Goal: Transaction & Acquisition: Purchase product/service

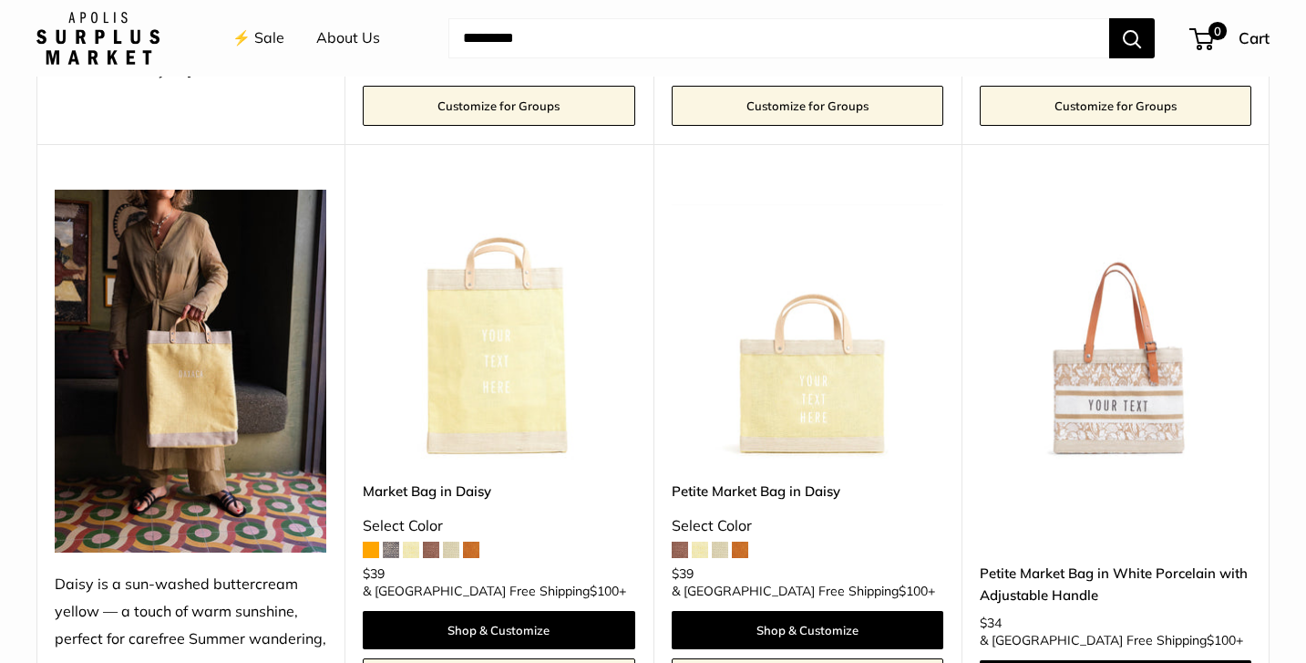
scroll to position [1884, 0]
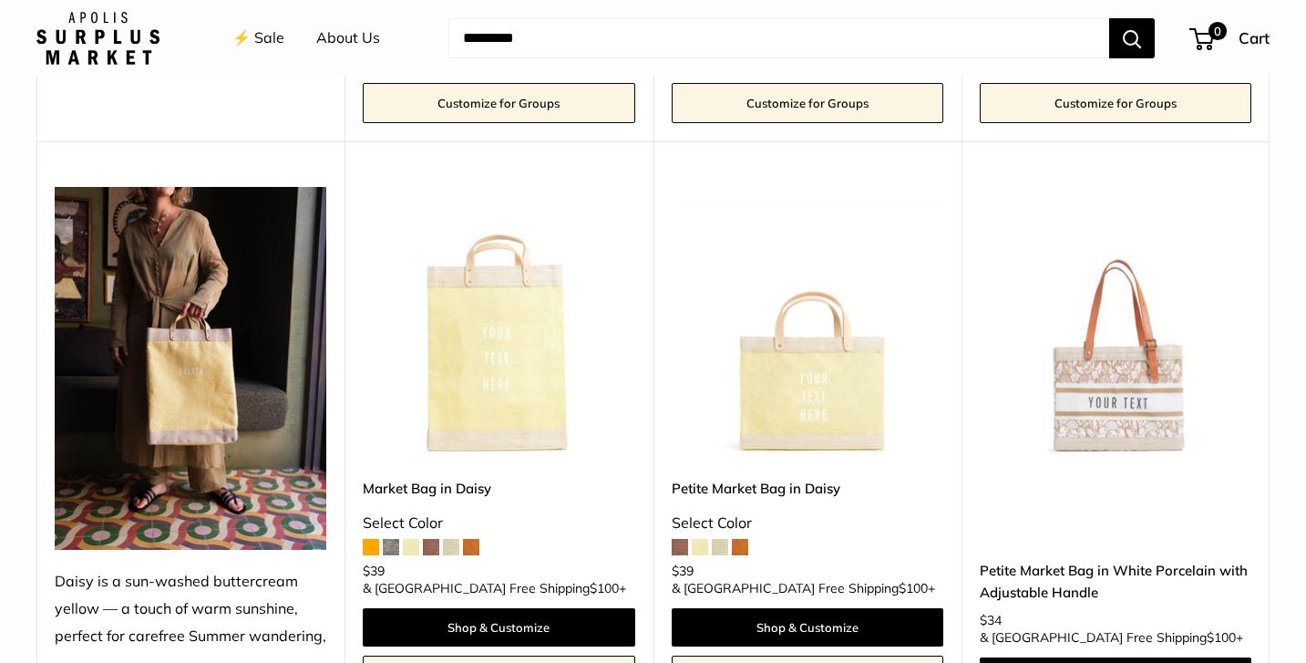
click at [743, 539] on span at bounding box center [740, 547] width 16 height 16
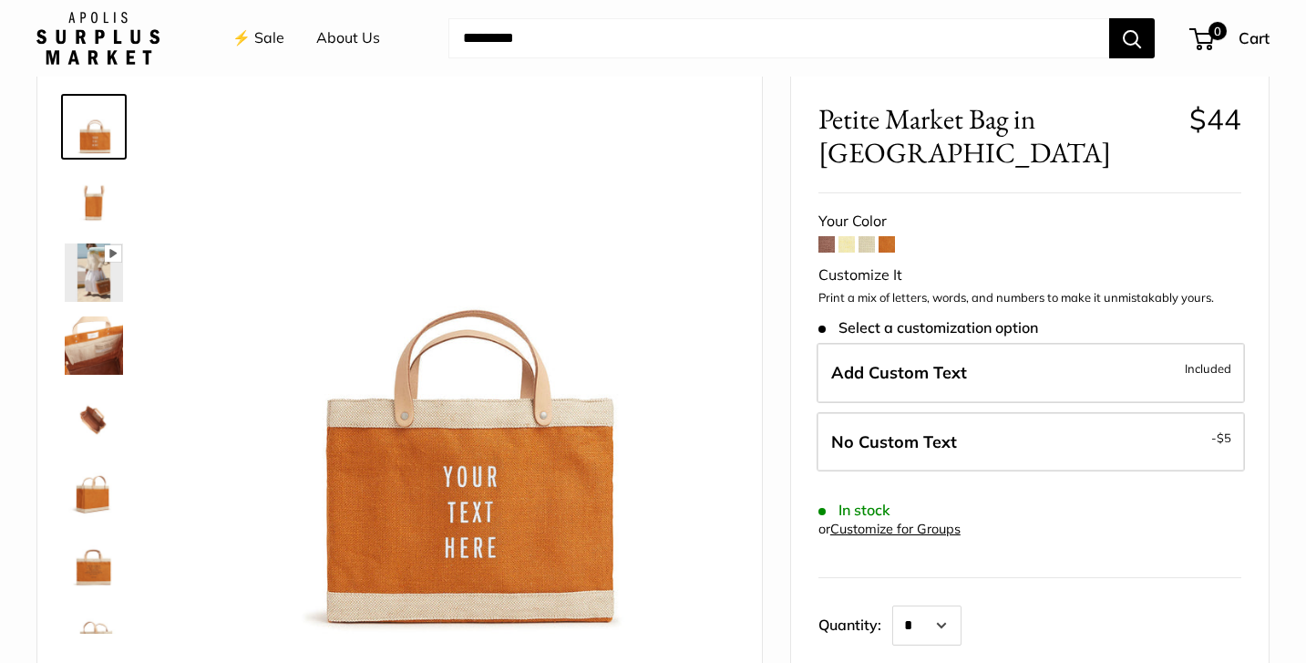
scroll to position [99, 0]
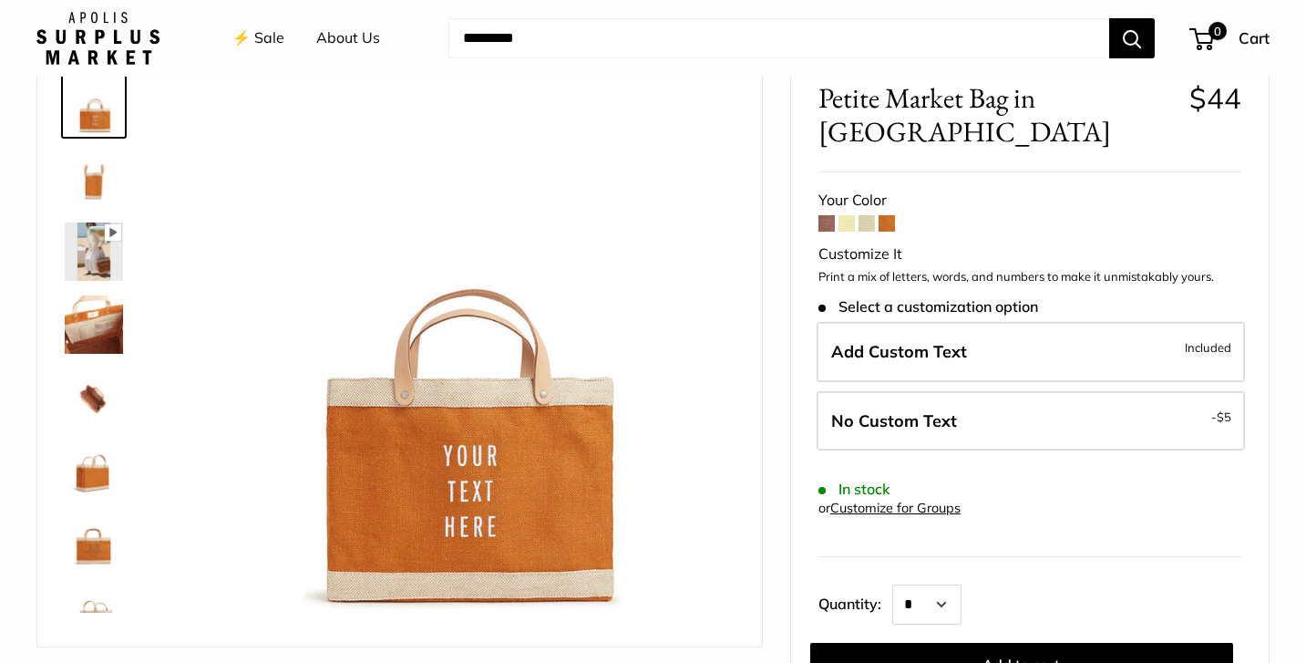
click at [107, 262] on img at bounding box center [94, 251] width 58 height 58
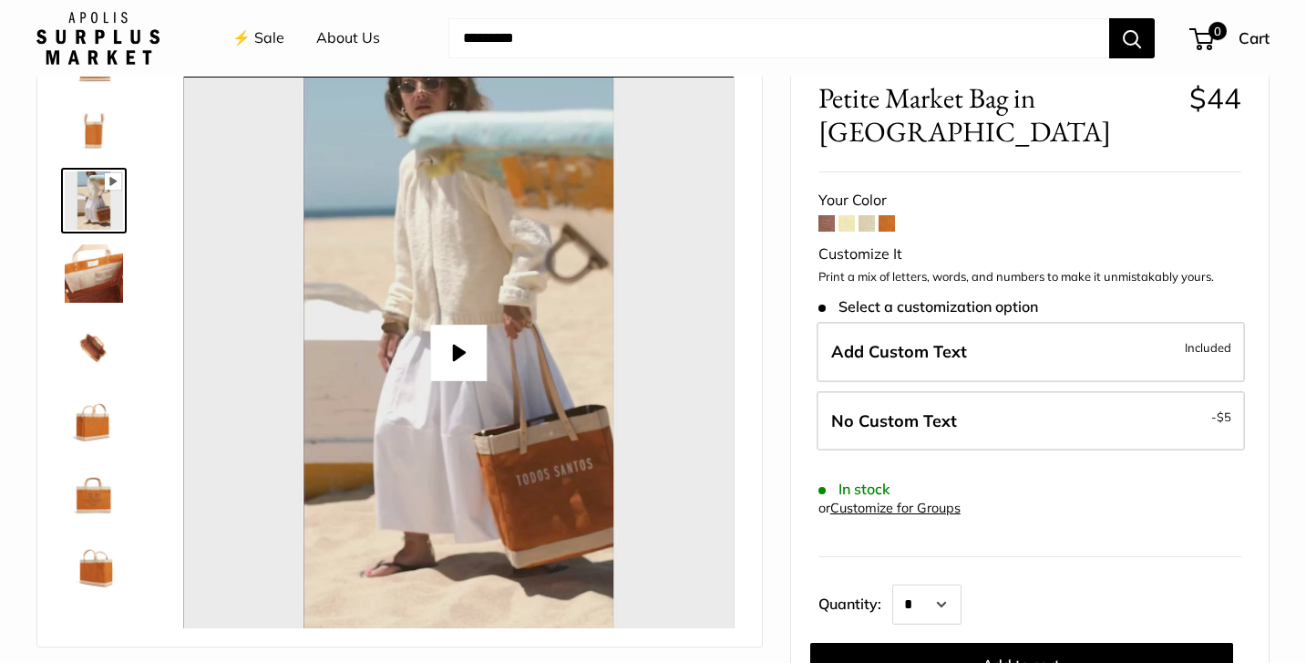
scroll to position [52, 0]
click at [457, 350] on button "Play" at bounding box center [458, 352] width 57 height 57
type input "*"
click at [867, 215] on span at bounding box center [866, 223] width 16 height 16
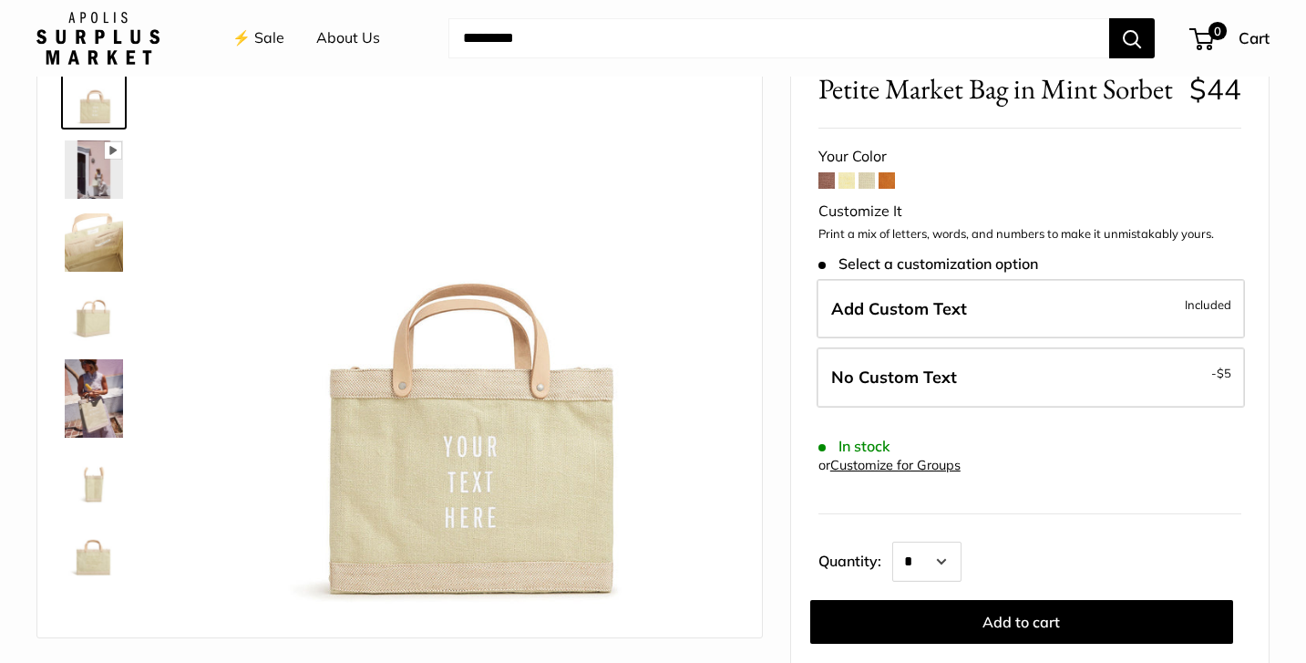
scroll to position [111, 0]
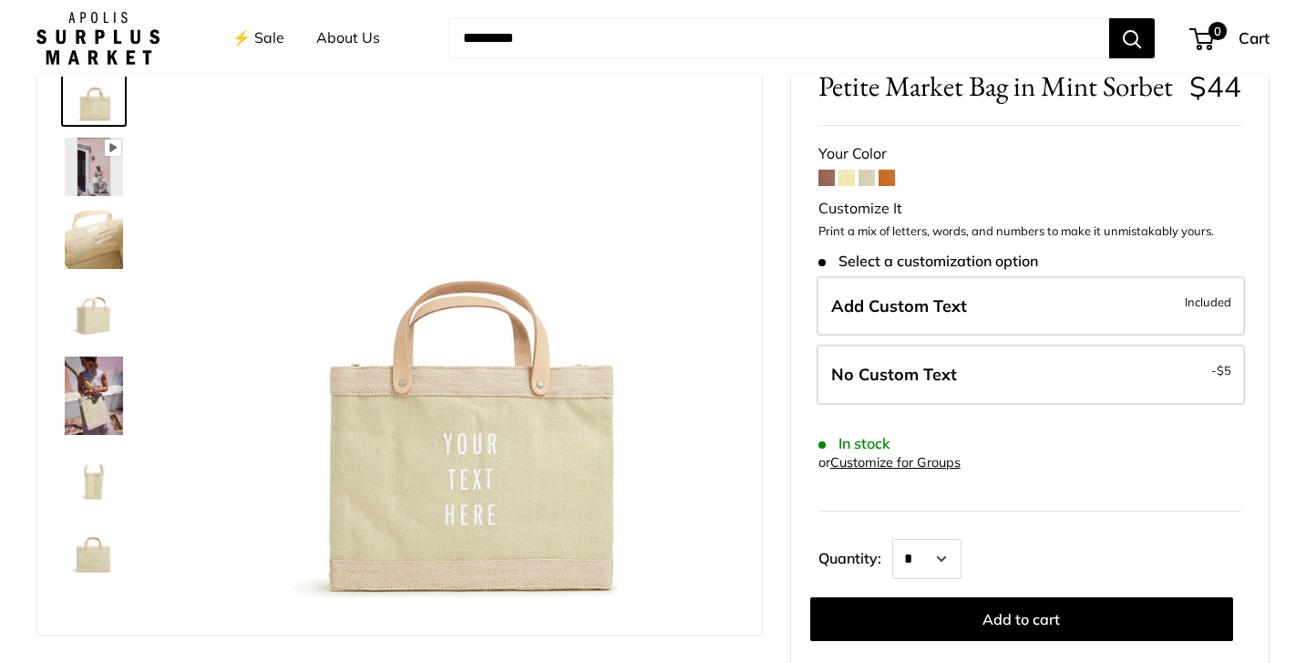
click at [892, 175] on span at bounding box center [887, 178] width 16 height 16
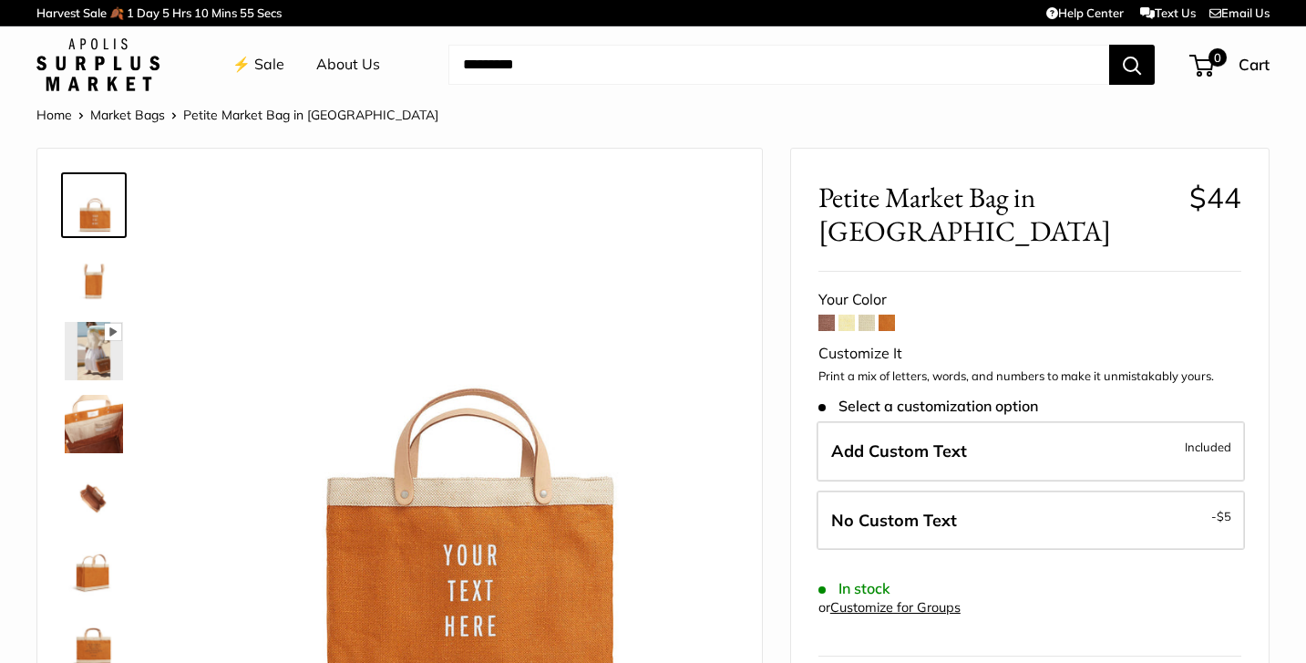
click at [272, 66] on link "⚡️ Sale" at bounding box center [258, 64] width 52 height 27
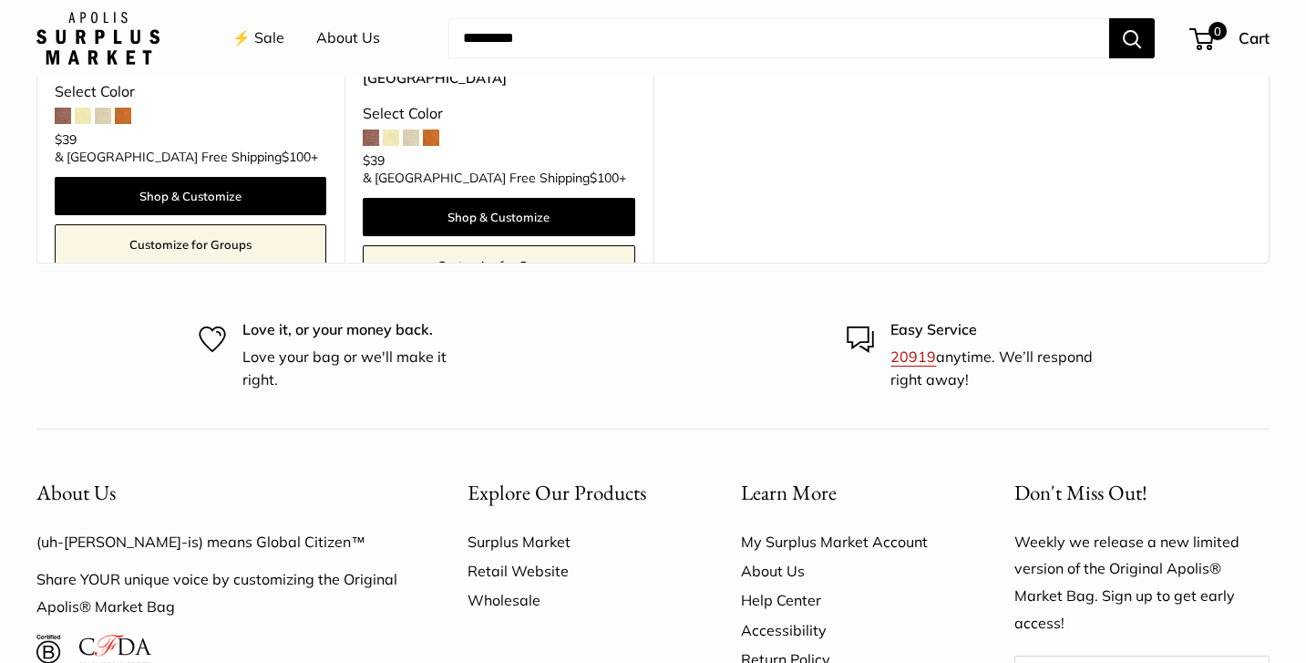
scroll to position [5305, 0]
